Goal: Navigation & Orientation: Understand site structure

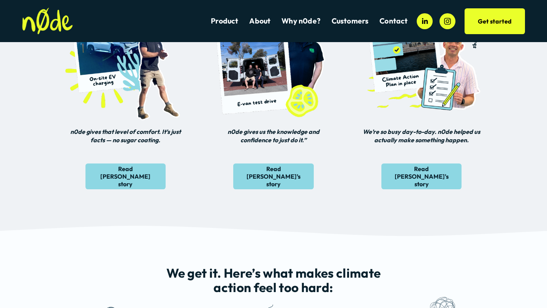
scroll to position [281, 0]
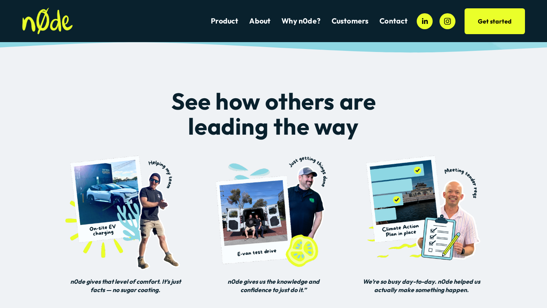
click at [232, 25] on link "Product" at bounding box center [224, 21] width 27 height 10
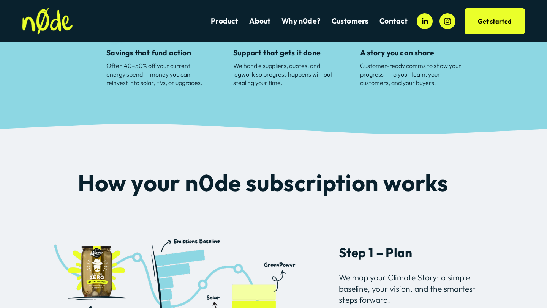
scroll to position [325, 0]
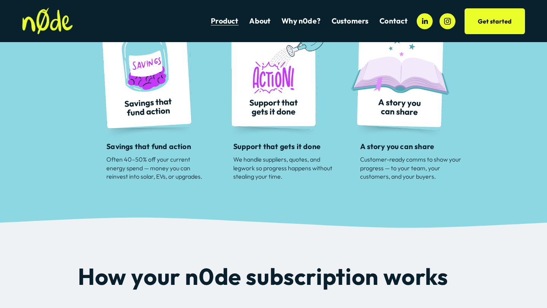
click at [263, 22] on link "About" at bounding box center [259, 21] width 21 height 10
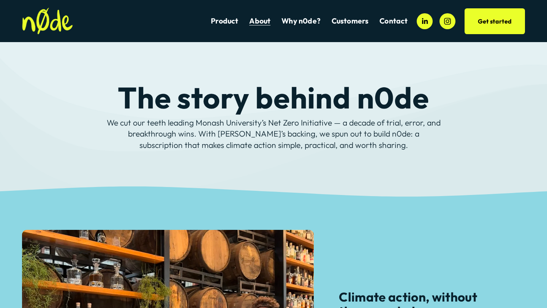
click at [304, 21] on link "Why n0de?" at bounding box center [300, 21] width 39 height 10
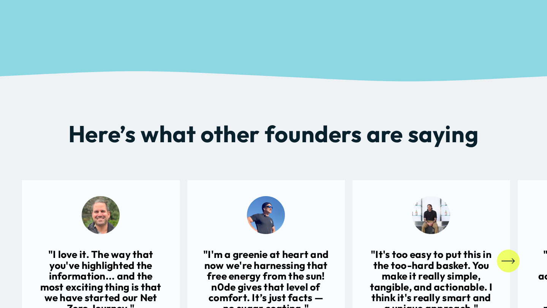
scroll to position [865, 0]
